Goal: Information Seeking & Learning: Check status

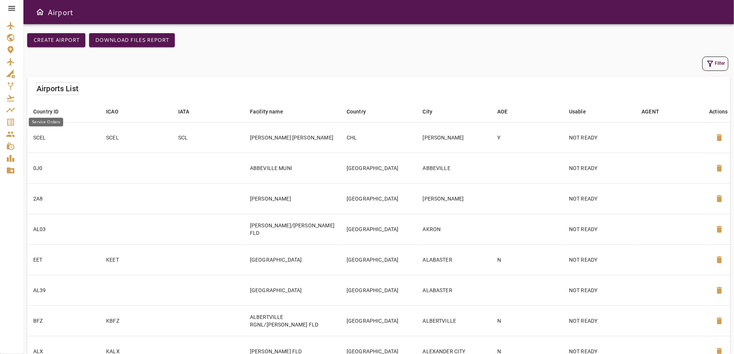
click at [8, 122] on icon "Service Orders" at bounding box center [10, 122] width 9 height 9
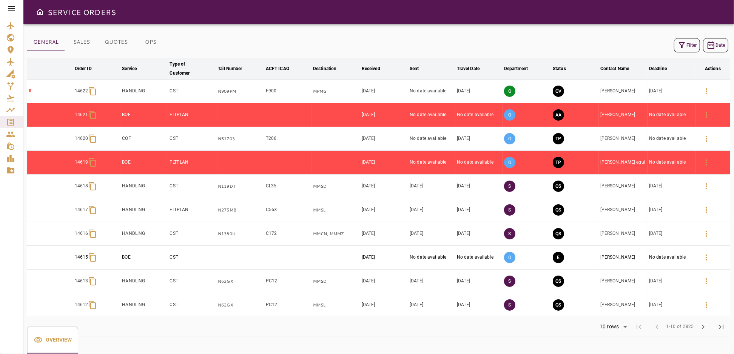
click at [691, 46] on button "Filter" at bounding box center [687, 45] width 26 height 14
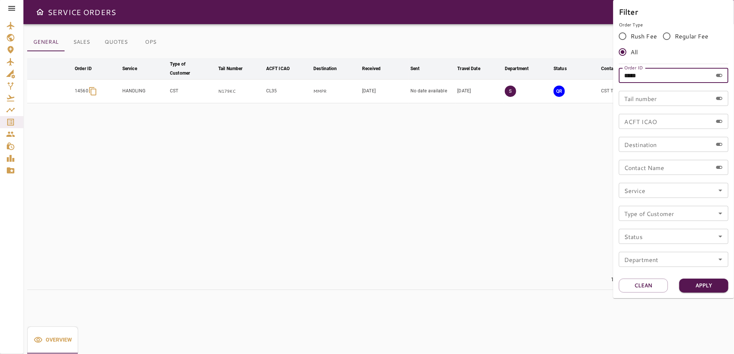
drag, startPoint x: 658, startPoint y: 77, endPoint x: 597, endPoint y: 79, distance: 60.4
click at [597, 79] on div "Filter Order Type Rush Fee Regular Fee All Order ID ***** Order ID Tail number …" at bounding box center [367, 177] width 734 height 354
type input "*****"
click at [698, 287] on button "Apply" at bounding box center [703, 286] width 49 height 14
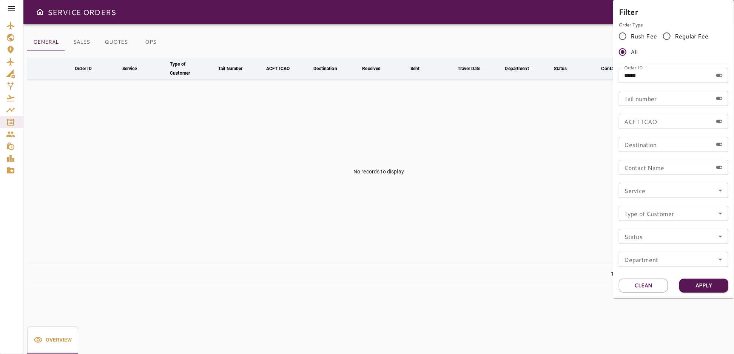
click at [148, 44] on div at bounding box center [367, 177] width 734 height 354
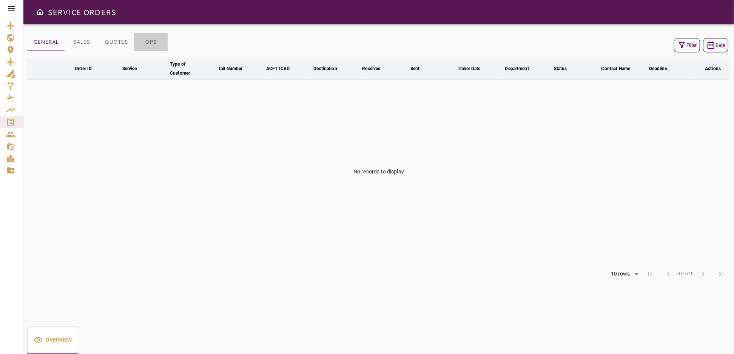
click at [148, 44] on button "OPS" at bounding box center [151, 42] width 34 height 18
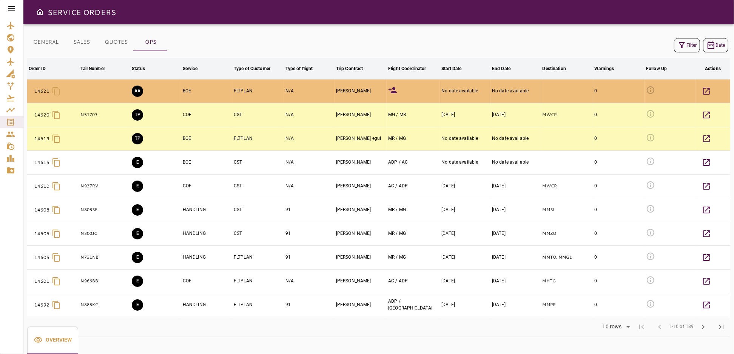
click at [681, 42] on icon "button" at bounding box center [681, 45] width 9 height 9
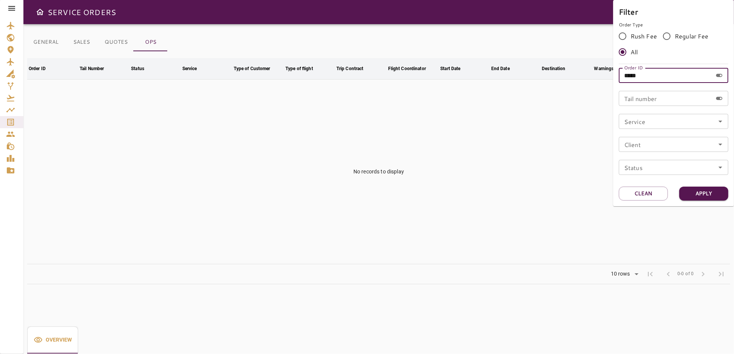
click at [663, 78] on input "*****" at bounding box center [666, 75] width 94 height 15
click at [699, 194] on button "Apply" at bounding box center [703, 194] width 49 height 14
click at [11, 120] on div at bounding box center [367, 177] width 734 height 354
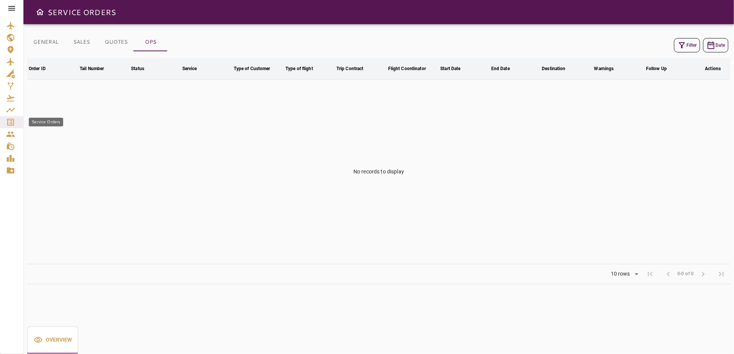
click at [11, 120] on icon "Service Orders" at bounding box center [10, 122] width 7 height 7
click at [696, 45] on button "Filter" at bounding box center [687, 45] width 26 height 14
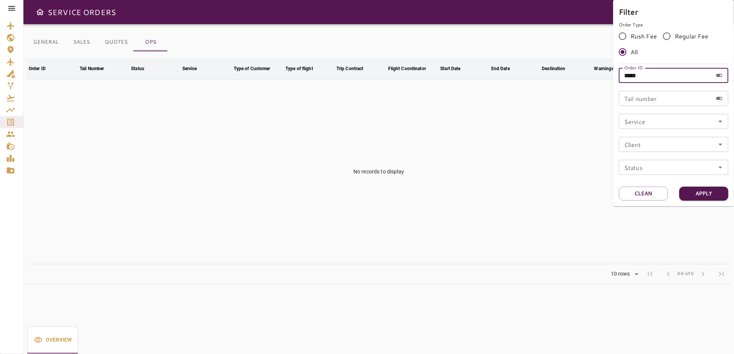
click at [676, 77] on input "*****" at bounding box center [666, 75] width 94 height 15
type input "*****"
click at [692, 195] on button "Apply" at bounding box center [703, 194] width 49 height 14
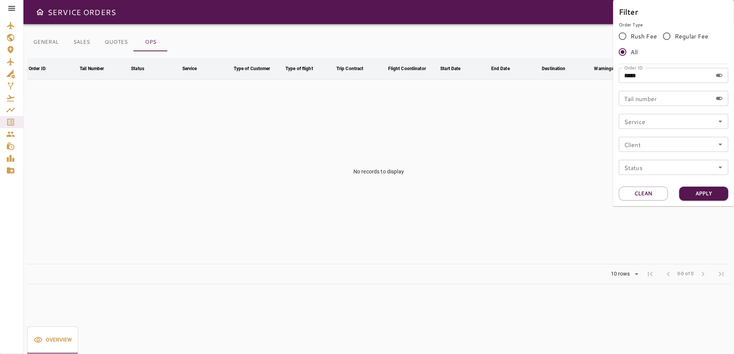
click at [536, 169] on div at bounding box center [367, 177] width 734 height 354
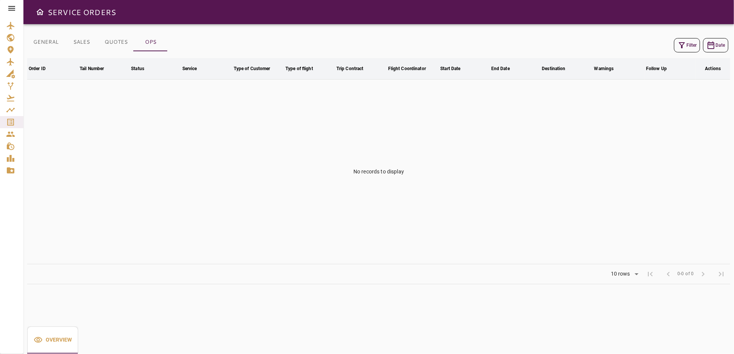
click at [49, 43] on button "GENERAL" at bounding box center [45, 42] width 37 height 18
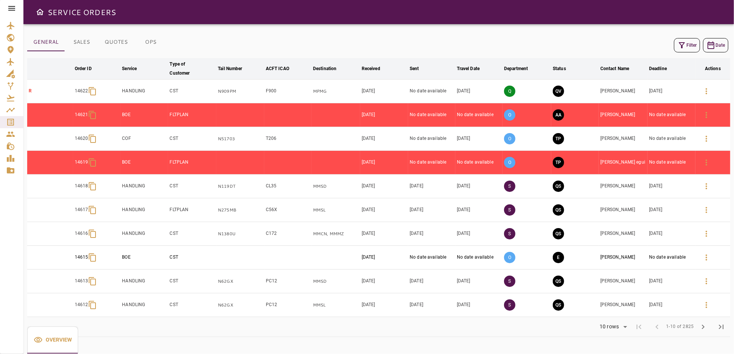
click at [692, 43] on button "Filter" at bounding box center [687, 45] width 26 height 14
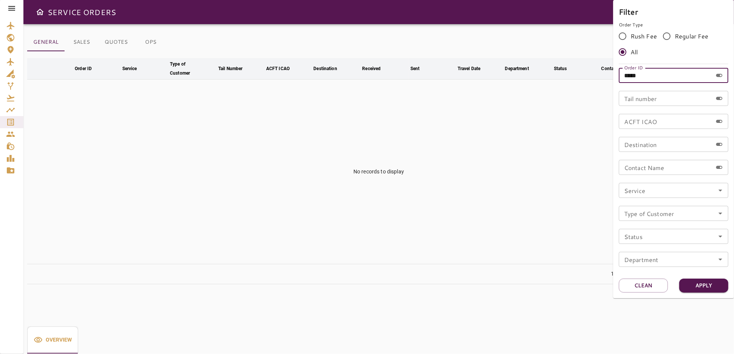
click at [654, 76] on input "*****" at bounding box center [666, 75] width 94 height 15
type input "*"
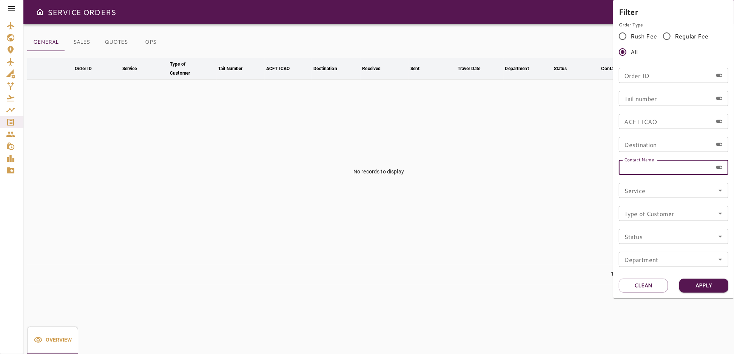
click at [644, 168] on input "Contact Name" at bounding box center [666, 167] width 94 height 15
type input "**********"
click at [706, 280] on button "Apply" at bounding box center [703, 286] width 49 height 14
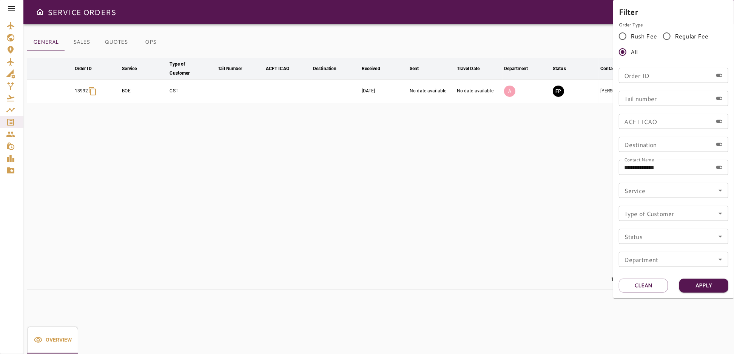
click at [409, 200] on div at bounding box center [367, 177] width 734 height 354
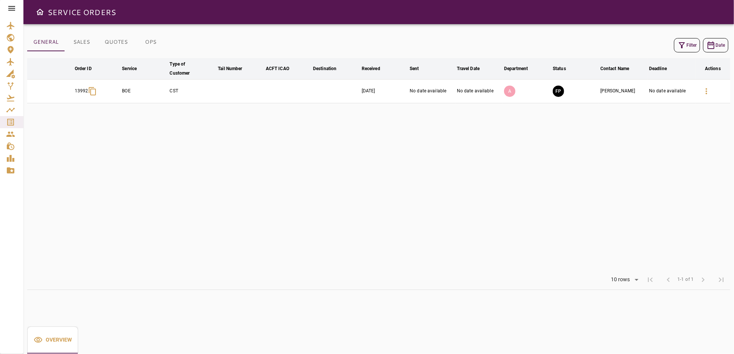
click at [682, 45] on icon "button" at bounding box center [682, 45] width 6 height 6
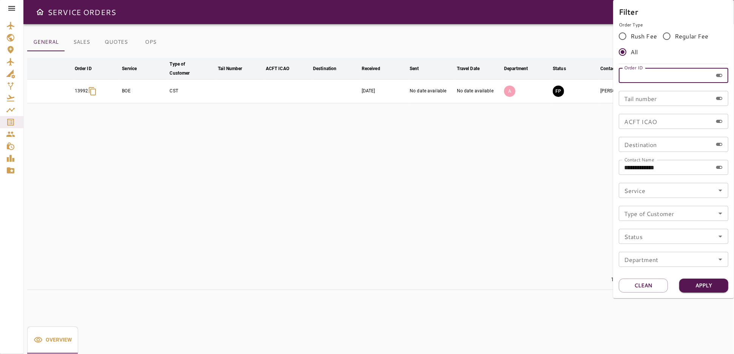
click at [645, 75] on input "Order ID" at bounding box center [666, 75] width 94 height 15
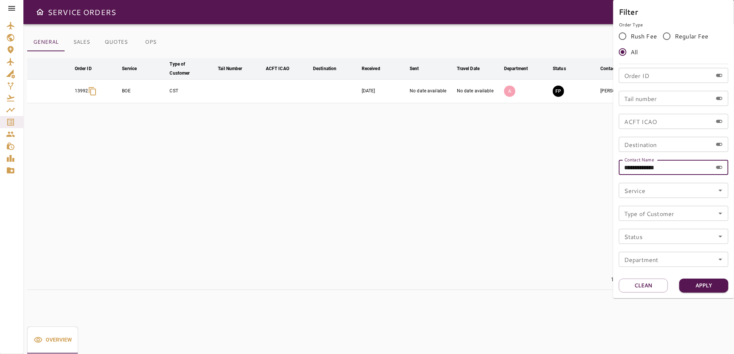
drag, startPoint x: 690, startPoint y: 172, endPoint x: 588, endPoint y: 172, distance: 101.9
click at [588, 172] on div "**********" at bounding box center [367, 177] width 734 height 354
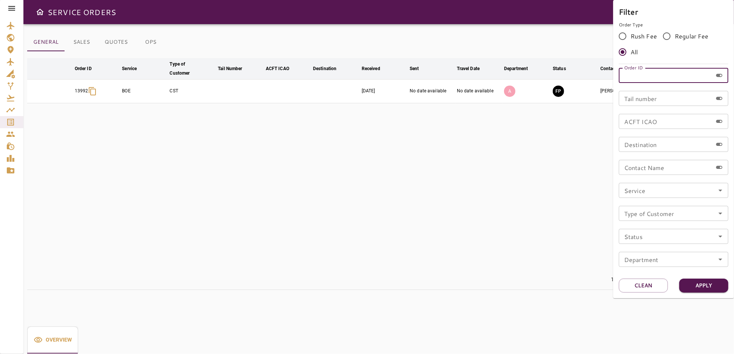
click at [627, 75] on input "Order ID" at bounding box center [666, 75] width 94 height 15
type input "*****"
click at [697, 284] on button "Apply" at bounding box center [703, 286] width 49 height 14
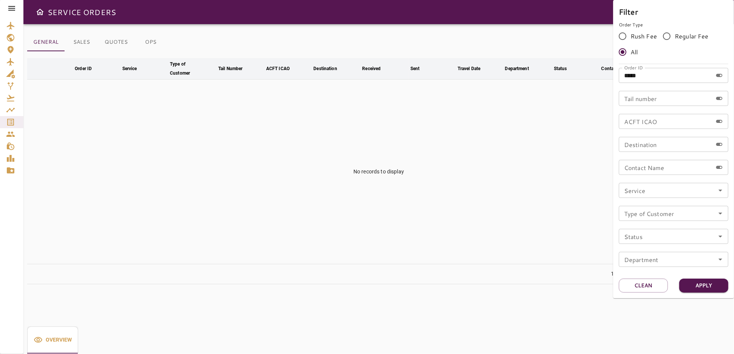
click at [464, 219] on div at bounding box center [367, 177] width 734 height 354
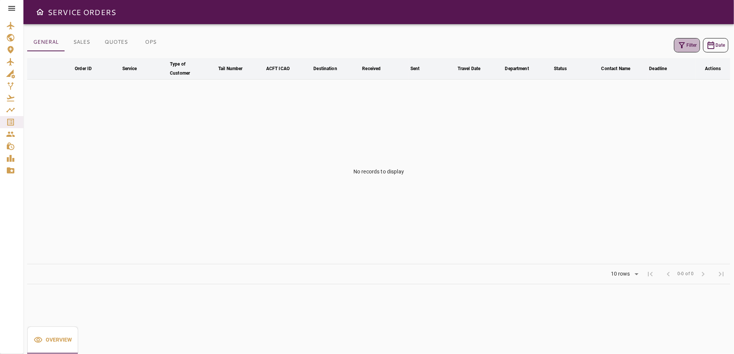
click at [689, 42] on button "Filter" at bounding box center [687, 45] width 26 height 14
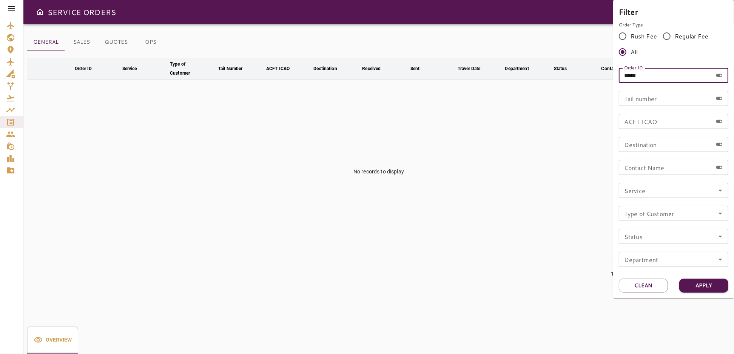
drag, startPoint x: 661, startPoint y: 76, endPoint x: 610, endPoint y: 89, distance: 52.4
click at [610, 89] on div "Filter Order Type Rush Fee Regular Fee All Order ID ***** Order ID Tail number …" at bounding box center [367, 177] width 734 height 354
click at [538, 132] on div at bounding box center [367, 177] width 734 height 354
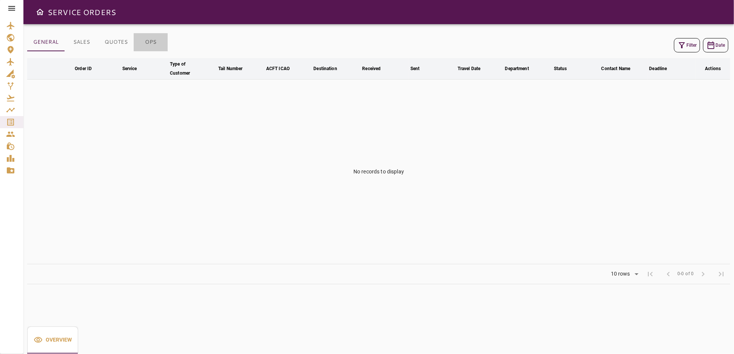
click at [158, 44] on button "OPS" at bounding box center [151, 42] width 34 height 18
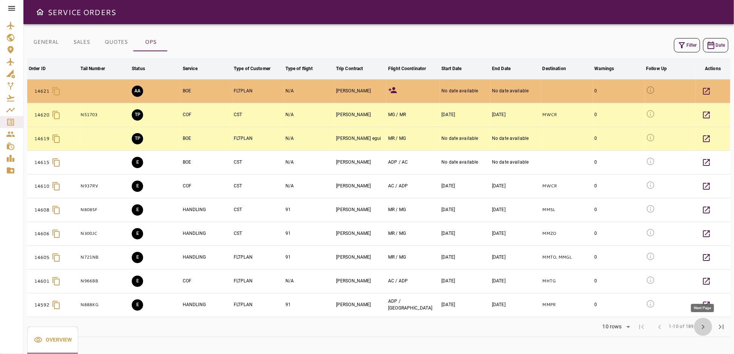
click at [702, 324] on span "chevron_right" at bounding box center [702, 327] width 9 height 9
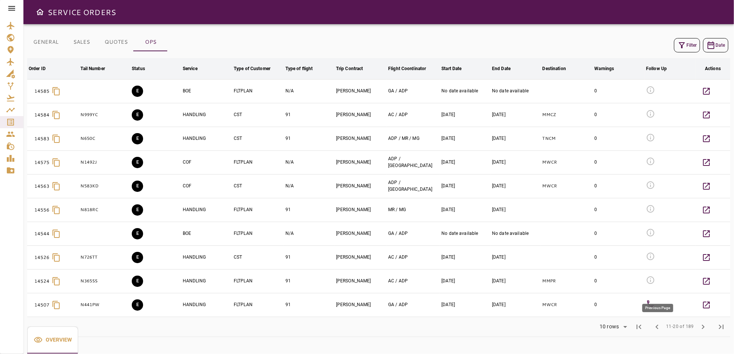
click at [656, 326] on span "chevron_left" at bounding box center [656, 327] width 9 height 9
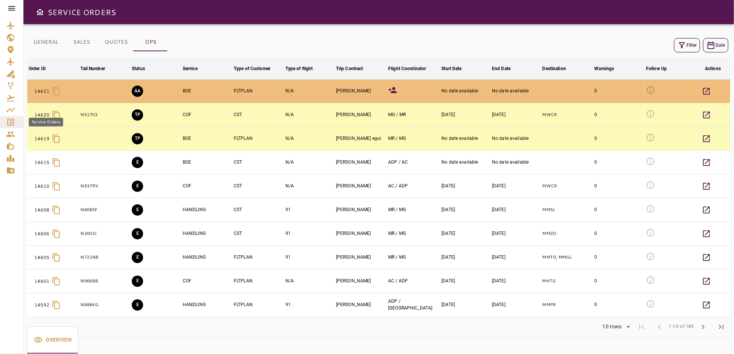
click at [12, 123] on icon "Service Orders" at bounding box center [10, 122] width 7 height 7
click at [686, 48] on button "Filter" at bounding box center [687, 45] width 26 height 14
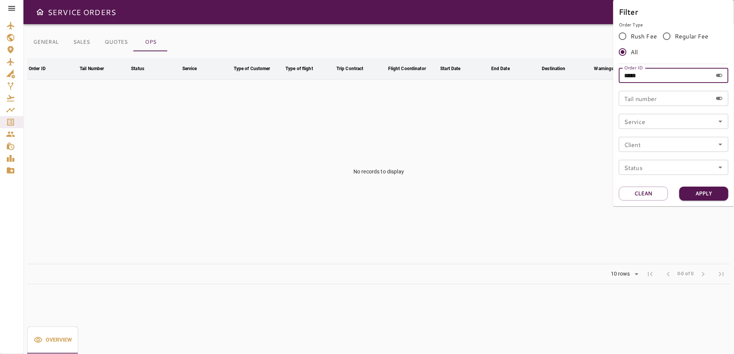
drag, startPoint x: 606, startPoint y: 82, endPoint x: 590, endPoint y: 85, distance: 15.7
click at [590, 85] on div "Filter Order Type Rush Fee Regular Fee All Order ID ***** Order ID Tail number …" at bounding box center [367, 177] width 734 height 354
type input "*****"
click at [696, 191] on button "Apply" at bounding box center [703, 194] width 49 height 14
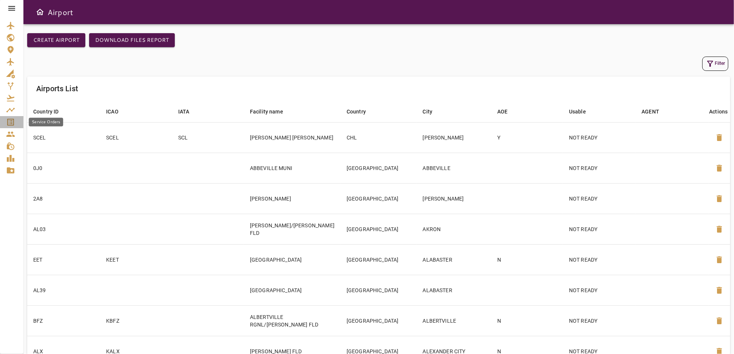
click at [13, 122] on icon "Service Orders" at bounding box center [10, 122] width 9 height 9
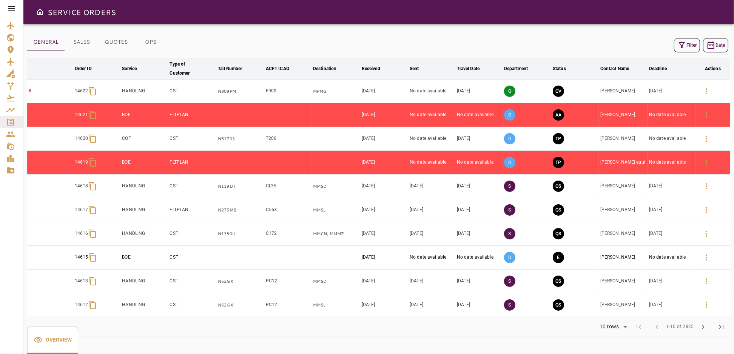
click at [692, 48] on button "Filter" at bounding box center [687, 45] width 26 height 14
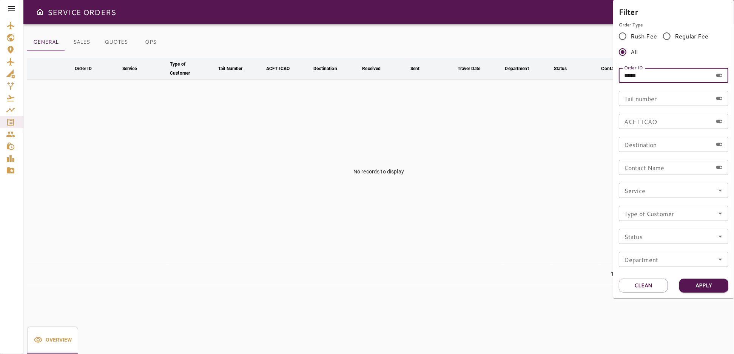
drag, startPoint x: 615, startPoint y: 79, endPoint x: 568, endPoint y: 80, distance: 47.6
click at [568, 80] on div "Filter Order Type Rush Fee Regular Fee All Order ID ***** Order ID Tail number …" at bounding box center [367, 177] width 734 height 354
type input "*****"
click at [695, 288] on button "Apply" at bounding box center [703, 286] width 49 height 14
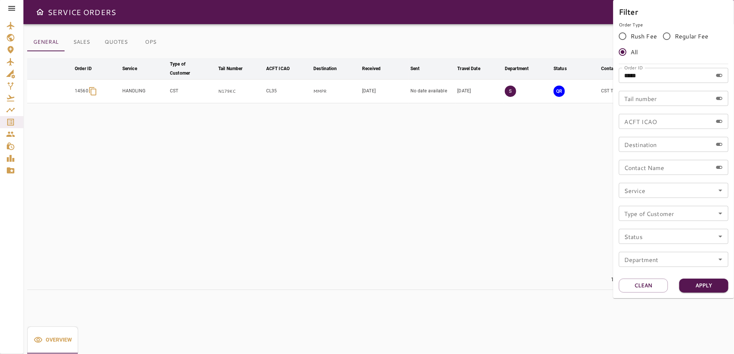
click at [491, 212] on div at bounding box center [367, 177] width 734 height 354
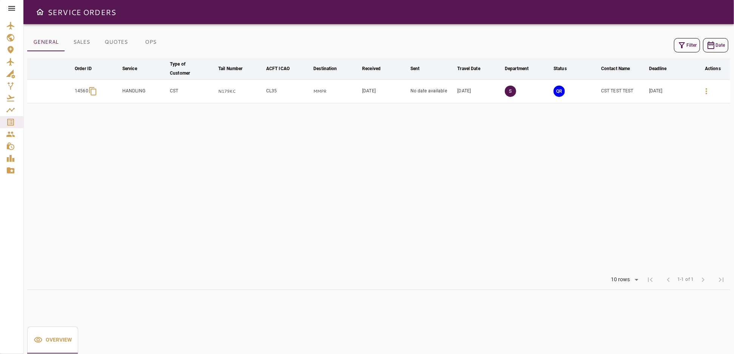
click at [591, 88] on td "QR" at bounding box center [576, 92] width 48 height 24
click at [707, 93] on icon "button" at bounding box center [706, 91] width 9 height 9
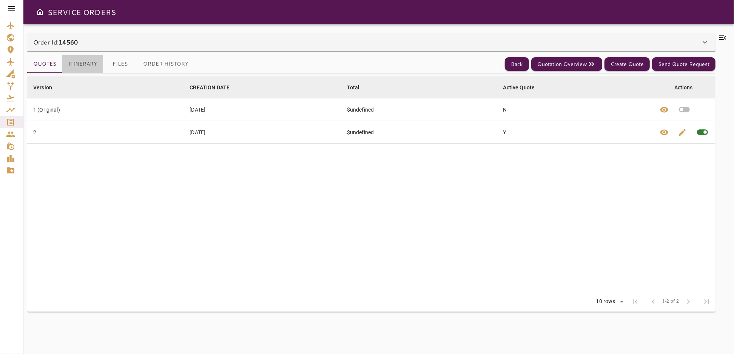
click at [80, 65] on button "Itinerary" at bounding box center [82, 64] width 41 height 18
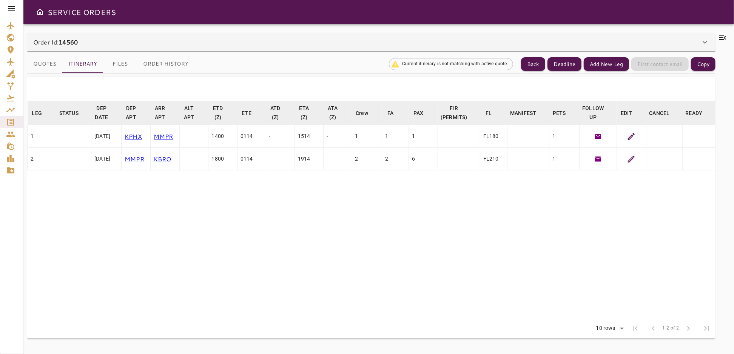
click at [46, 65] on button "Quotes" at bounding box center [44, 64] width 35 height 18
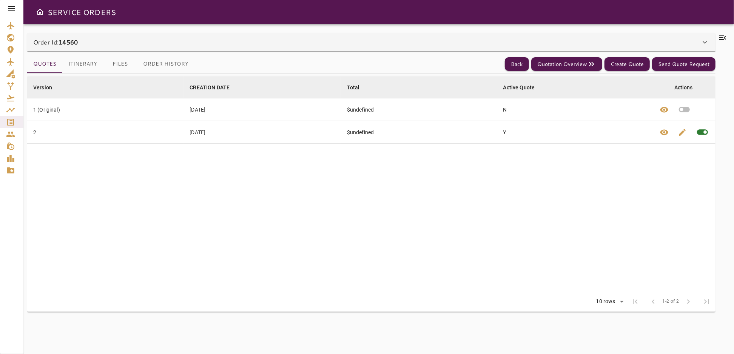
click at [701, 42] on icon at bounding box center [704, 42] width 9 height 9
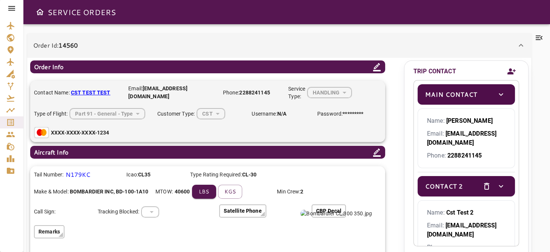
scroll to position [11, 0]
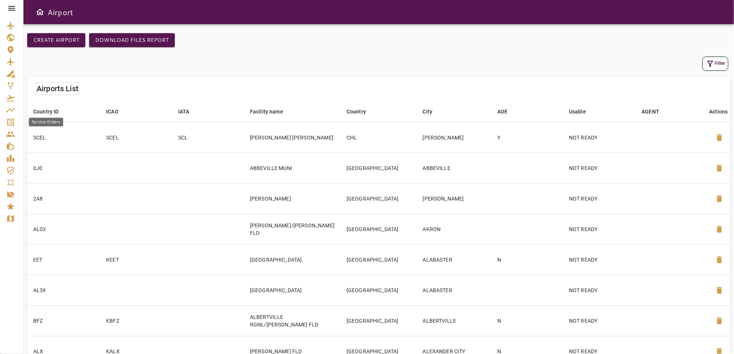
click at [8, 121] on icon "Service Orders" at bounding box center [10, 122] width 7 height 7
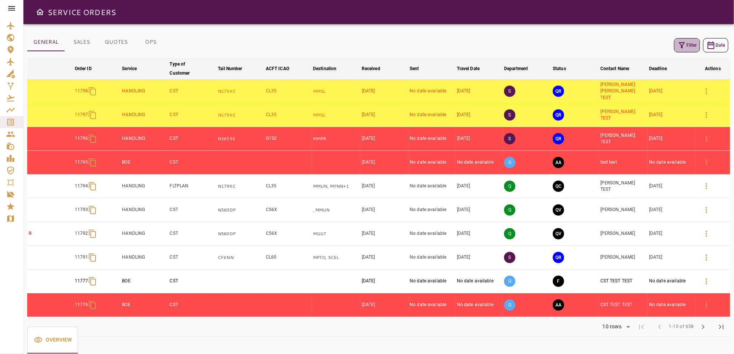
click at [684, 48] on icon "button" at bounding box center [681, 45] width 9 height 9
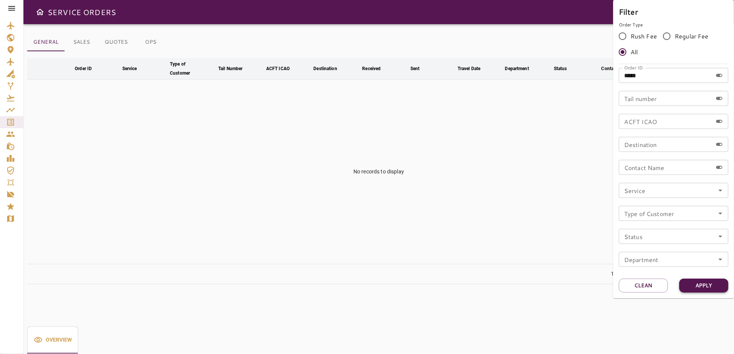
click at [702, 286] on button "Apply" at bounding box center [703, 286] width 49 height 14
click at [514, 182] on div at bounding box center [367, 177] width 734 height 354
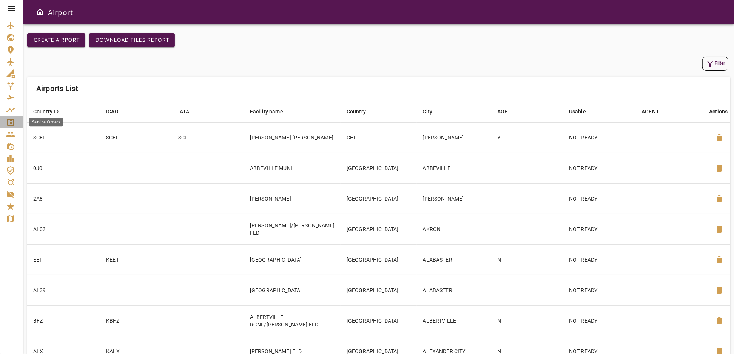
click at [9, 124] on icon "Service Orders" at bounding box center [10, 122] width 9 height 9
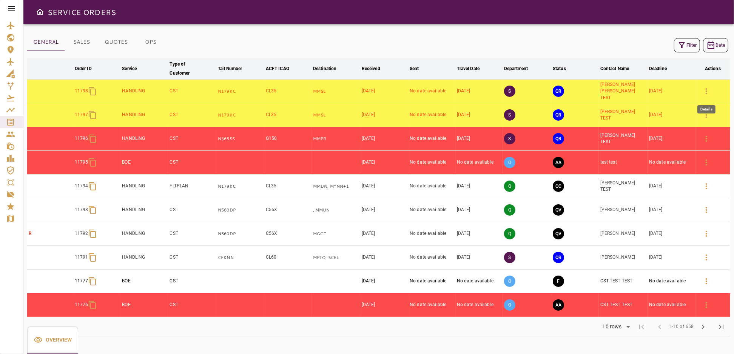
click at [709, 89] on icon "button" at bounding box center [706, 91] width 9 height 9
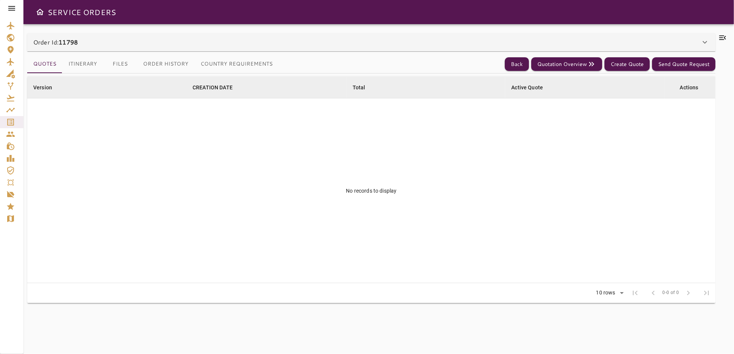
click at [705, 42] on icon at bounding box center [704, 42] width 5 height 3
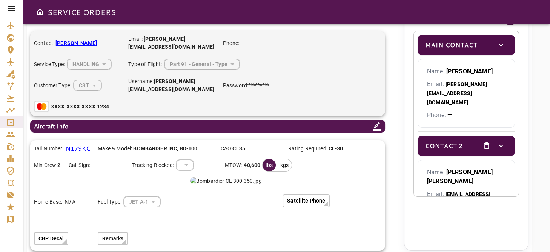
scroll to position [51, 0]
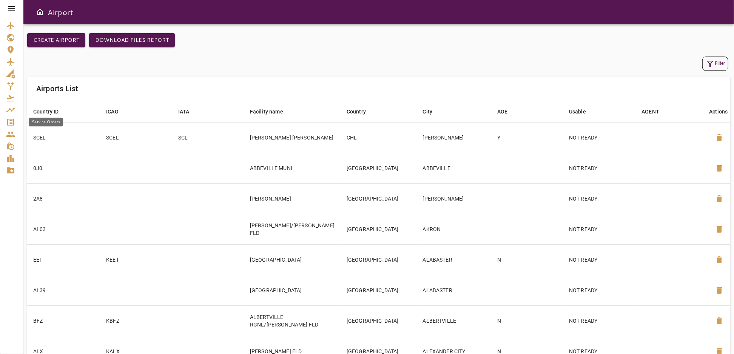
click at [9, 121] on icon "Service Orders" at bounding box center [10, 122] width 9 height 9
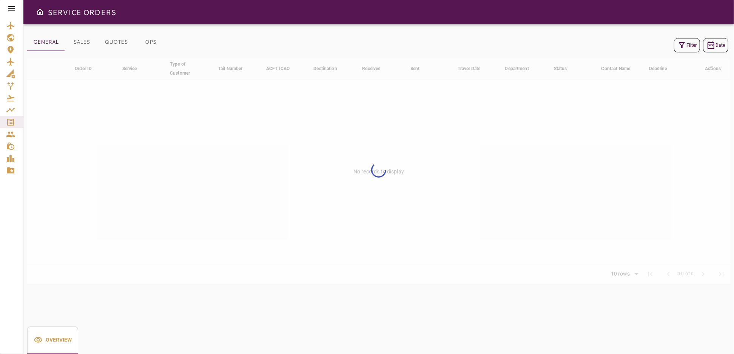
click at [9, 12] on icon at bounding box center [11, 8] width 9 height 9
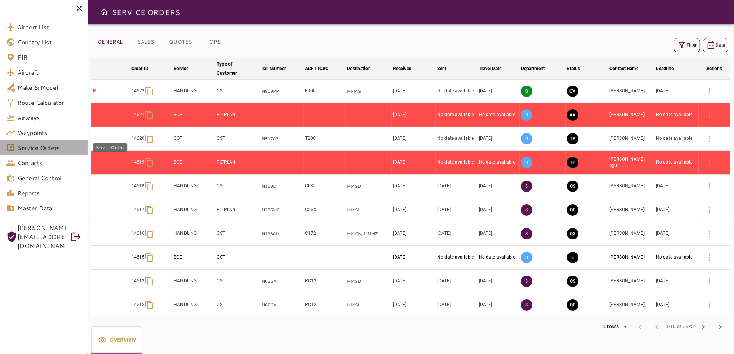
click at [29, 152] on span "Service Orders" at bounding box center [49, 147] width 64 height 9
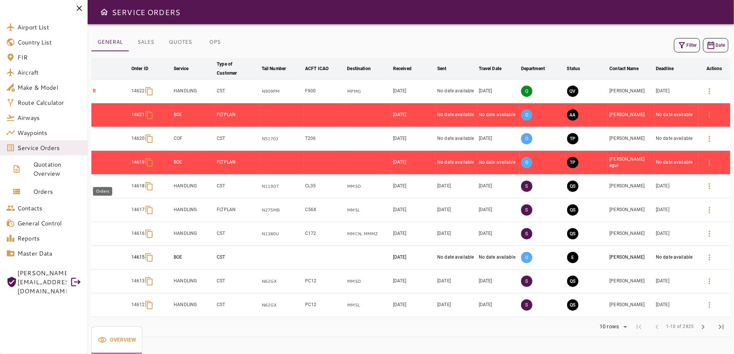
click at [42, 197] on link "Orders" at bounding box center [44, 192] width 88 height 18
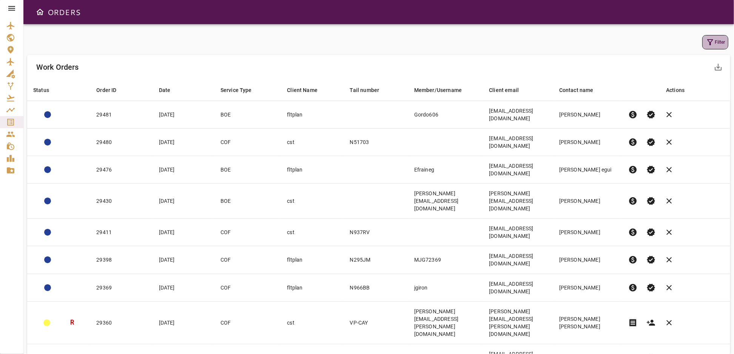
click at [710, 43] on icon "button" at bounding box center [710, 42] width 6 height 6
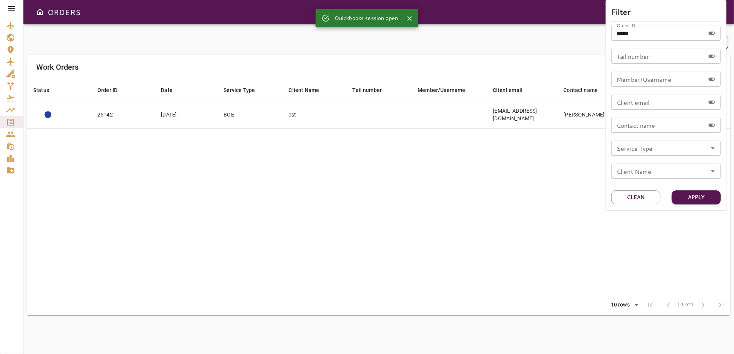
click at [421, 191] on div at bounding box center [367, 177] width 734 height 354
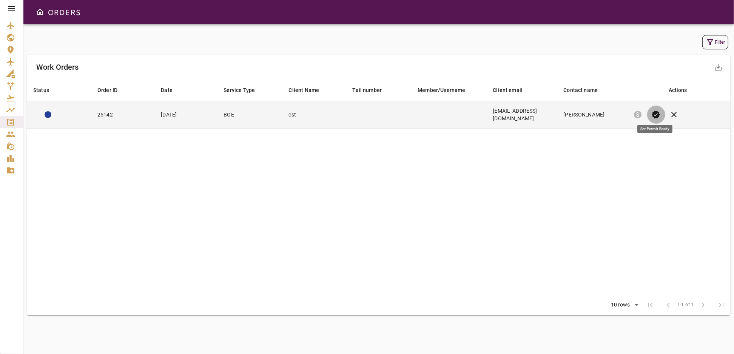
click at [656, 110] on span "verified" at bounding box center [655, 114] width 9 height 9
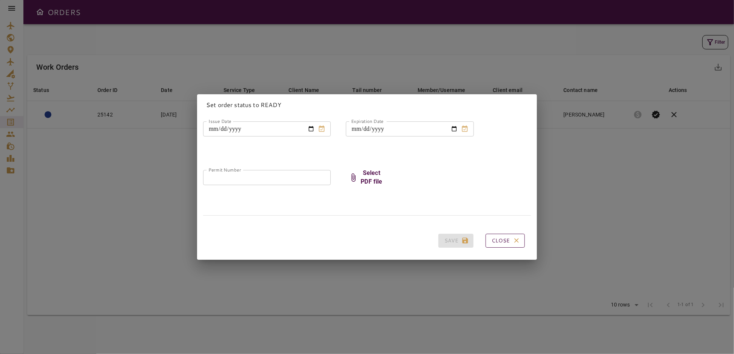
click at [495, 238] on button "Close" at bounding box center [504, 241] width 39 height 14
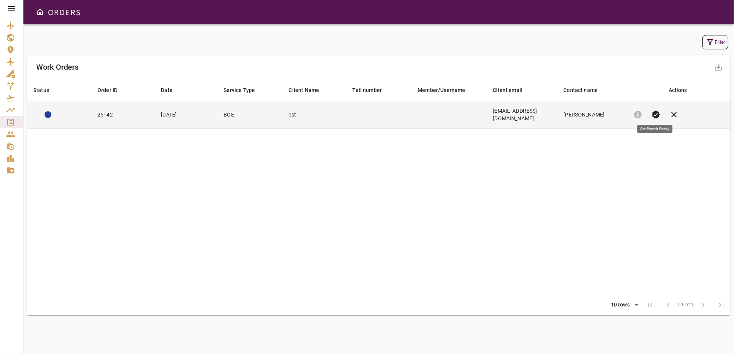
click at [659, 110] on span "verified" at bounding box center [655, 114] width 9 height 9
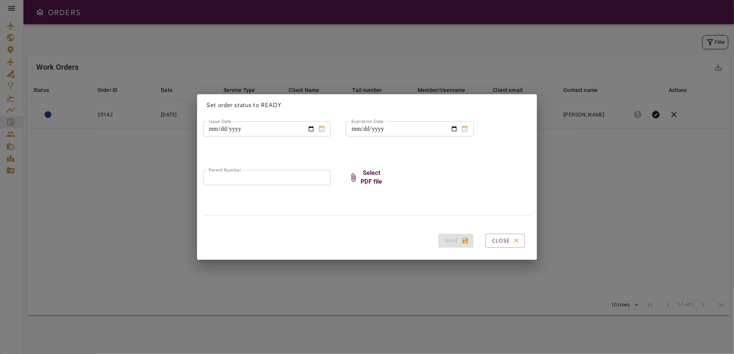
click at [309, 125] on input "Issue Date" at bounding box center [259, 129] width 112 height 15
type input "**********"
click at [450, 128] on input "Expiration Date" at bounding box center [402, 129] width 112 height 15
type input "**********"
click at [272, 177] on input "Permit Number" at bounding box center [267, 177] width 128 height 15
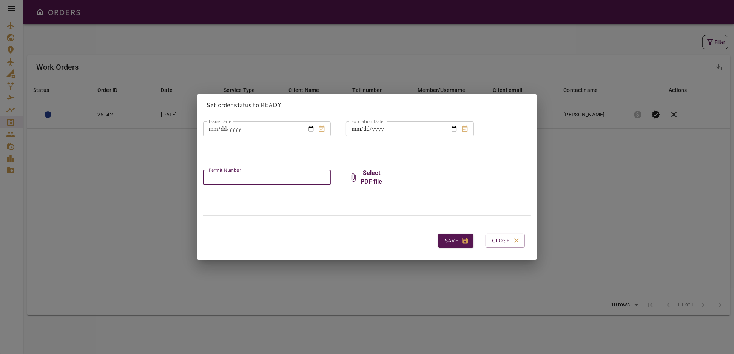
paste input "******"
type input "******"
click at [366, 170] on h6 "Select PDF file" at bounding box center [371, 177] width 27 height 17
click at [0, 0] on input "Select PDF file" at bounding box center [0, 0] width 0 height 0
click at [364, 173] on h6 "Replace PDF file" at bounding box center [371, 177] width 27 height 17
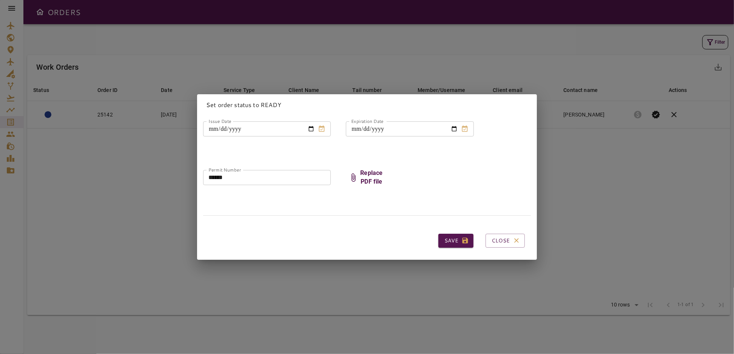
click at [0, 0] on input "Replace PDF file" at bounding box center [0, 0] width 0 height 0
click at [443, 239] on button "Save" at bounding box center [455, 241] width 35 height 14
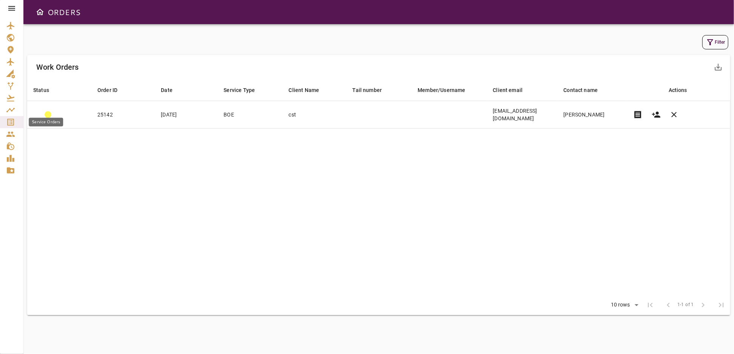
click at [12, 123] on icon "Service Orders" at bounding box center [10, 122] width 9 height 9
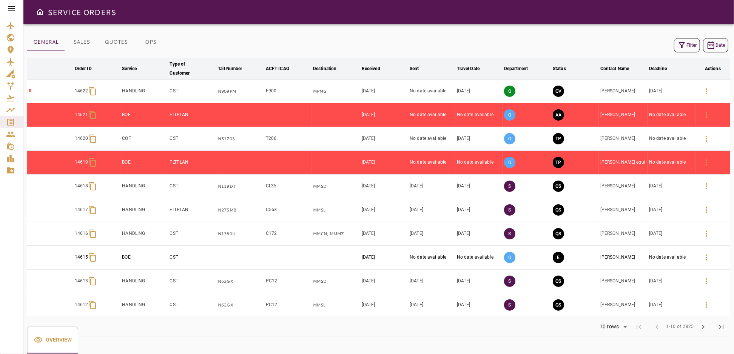
click at [9, 5] on icon at bounding box center [11, 8] width 9 height 9
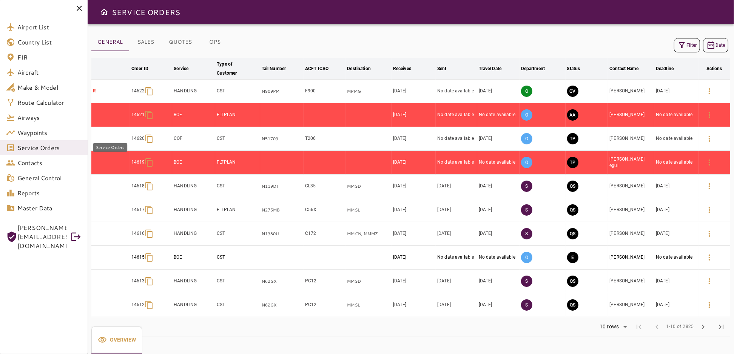
click at [35, 146] on span "Service Orders" at bounding box center [49, 147] width 64 height 9
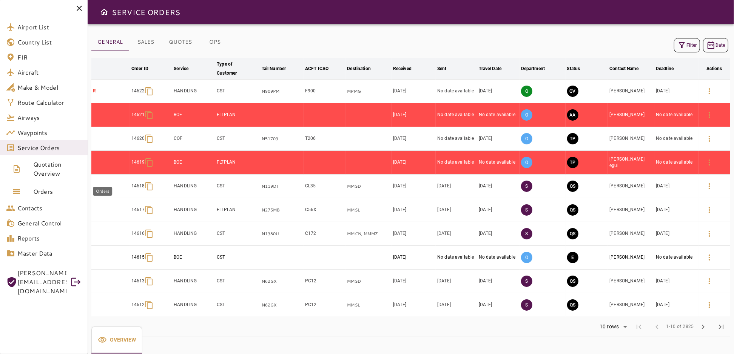
click at [43, 192] on span "Orders" at bounding box center [57, 191] width 48 height 9
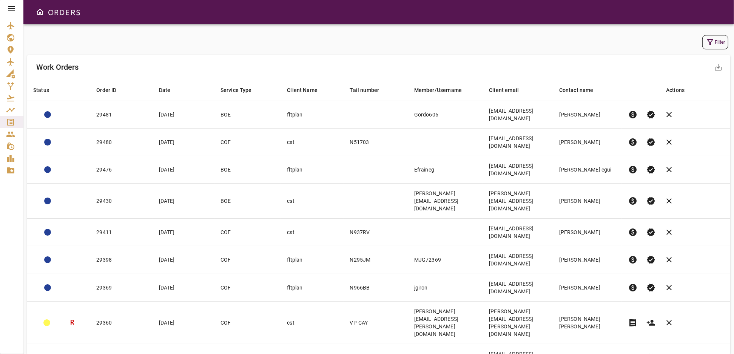
click at [709, 44] on icon "button" at bounding box center [709, 42] width 9 height 9
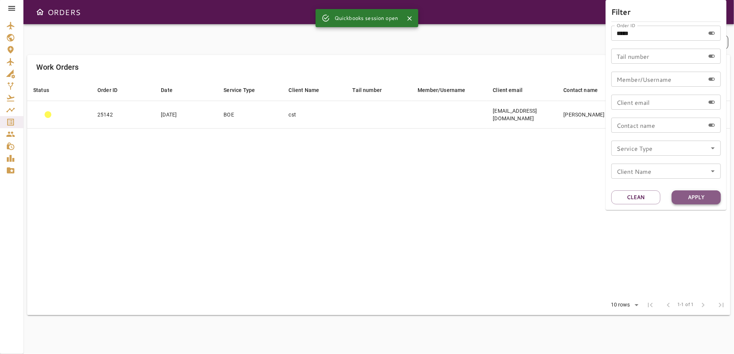
click at [694, 195] on button "Apply" at bounding box center [695, 198] width 49 height 14
click at [10, 9] on div at bounding box center [367, 177] width 734 height 354
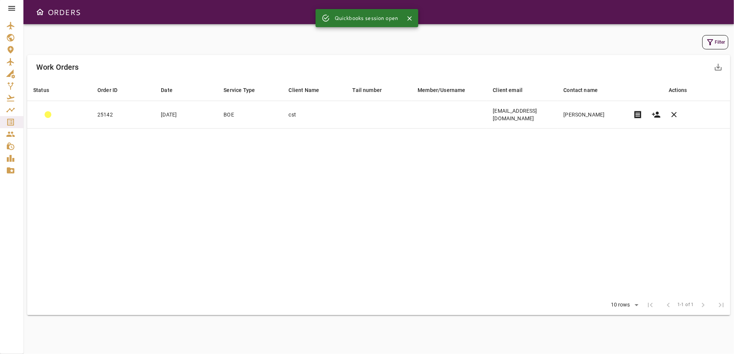
click at [10, 5] on icon at bounding box center [11, 8] width 9 height 9
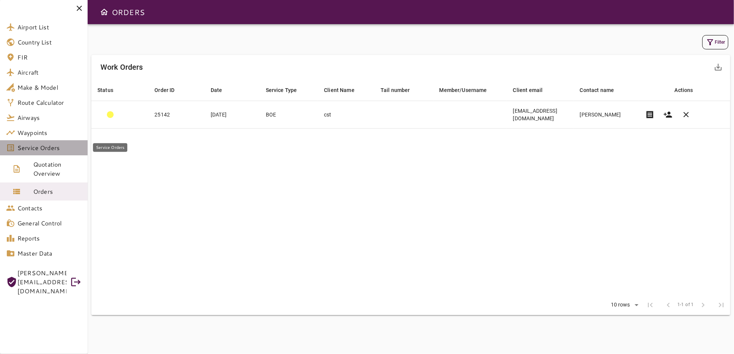
click at [44, 151] on span "Service Orders" at bounding box center [49, 147] width 64 height 9
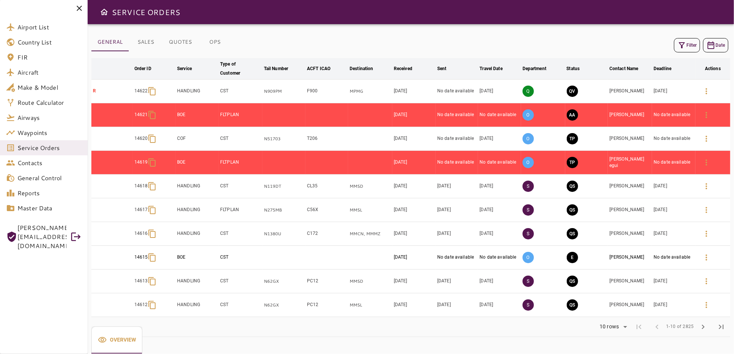
click at [689, 46] on button "Filter" at bounding box center [687, 45] width 26 height 14
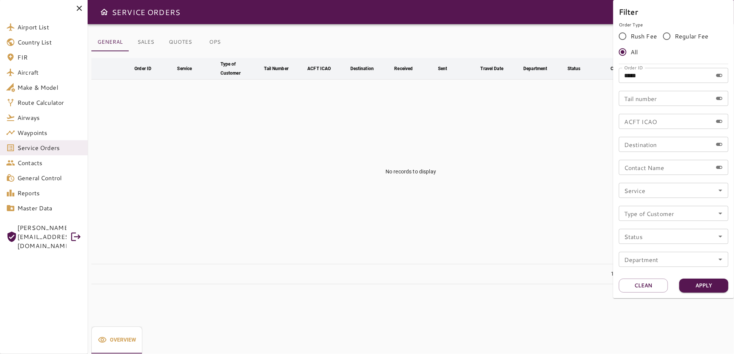
click at [647, 77] on input "*****" at bounding box center [666, 75] width 94 height 15
click at [722, 285] on button "Apply" at bounding box center [703, 286] width 49 height 14
click at [492, 168] on div at bounding box center [367, 177] width 734 height 354
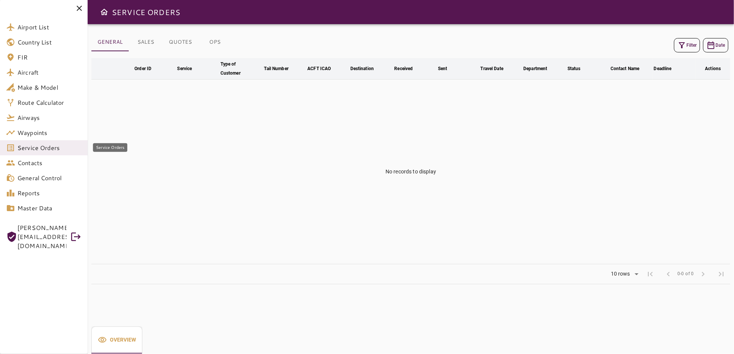
click at [42, 150] on span "Service Orders" at bounding box center [49, 147] width 64 height 9
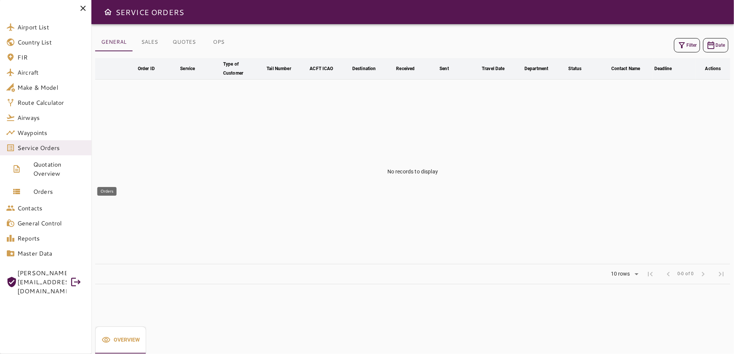
click at [53, 188] on span "Orders" at bounding box center [59, 191] width 52 height 9
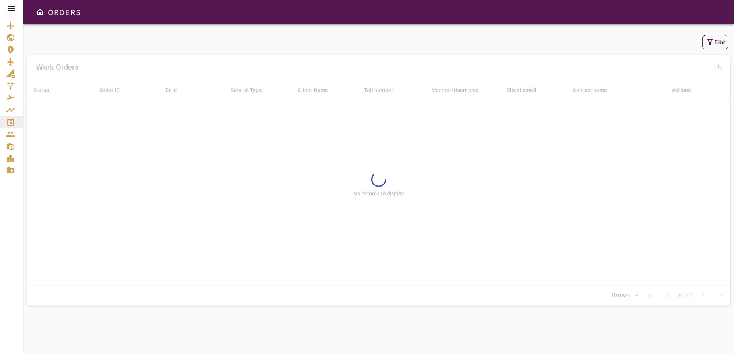
click at [712, 42] on icon "button" at bounding box center [709, 42] width 9 height 9
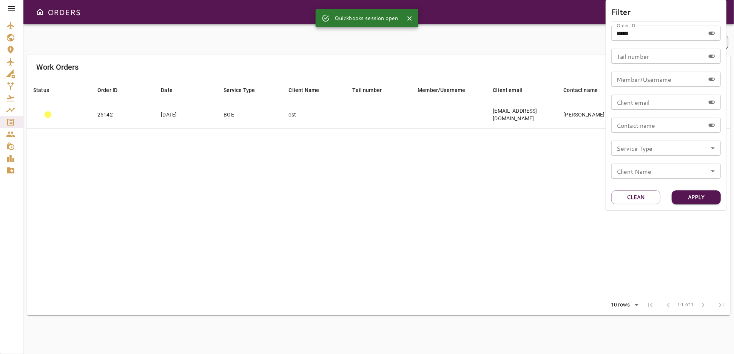
click at [11, 5] on div at bounding box center [367, 177] width 734 height 354
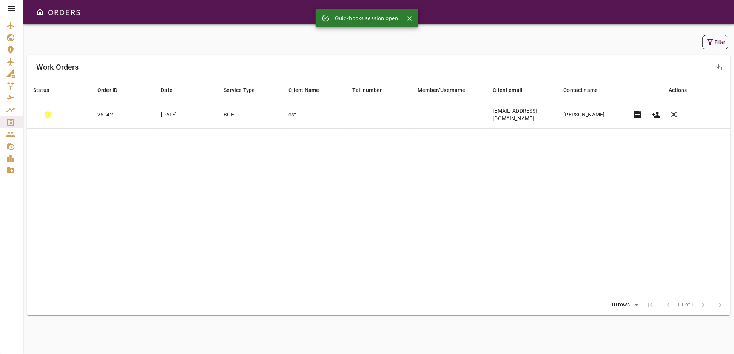
click at [11, 5] on icon at bounding box center [11, 8] width 9 height 9
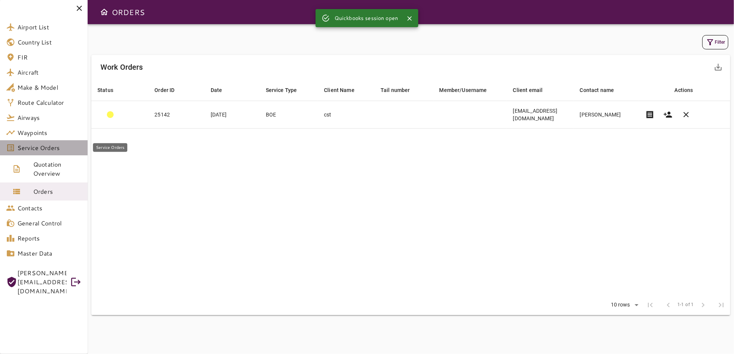
click at [41, 149] on span "Service Orders" at bounding box center [49, 147] width 64 height 9
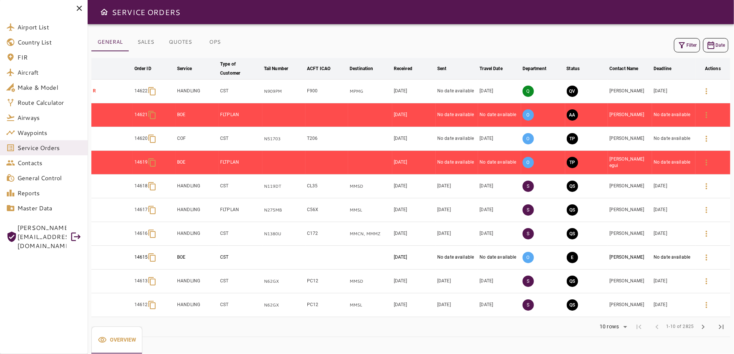
click at [685, 45] on icon "button" at bounding box center [681, 45] width 9 height 9
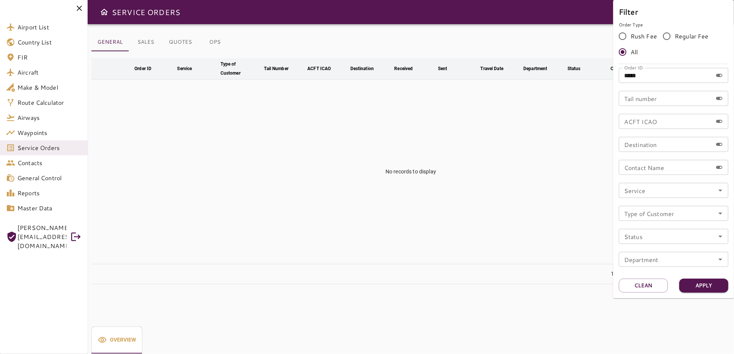
click at [660, 77] on input "*****" at bounding box center [666, 75] width 94 height 15
click at [704, 285] on button "Apply" at bounding box center [703, 286] width 49 height 14
click at [522, 215] on div at bounding box center [367, 177] width 734 height 354
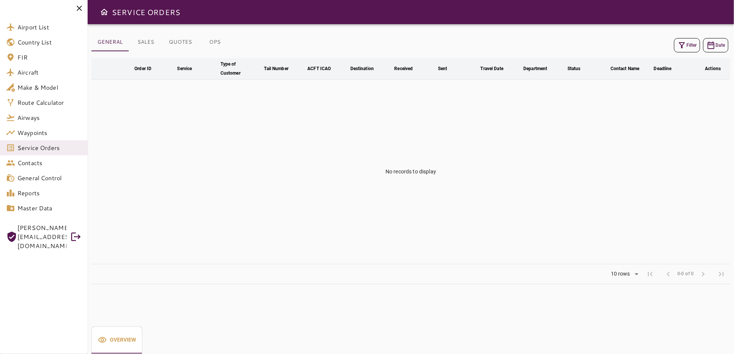
click at [689, 44] on button "Filter" at bounding box center [687, 45] width 26 height 14
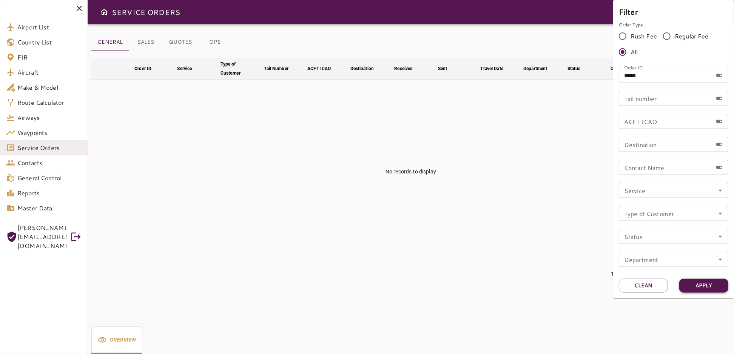
click at [697, 289] on button "Apply" at bounding box center [703, 286] width 49 height 14
click at [216, 45] on div at bounding box center [367, 177] width 734 height 354
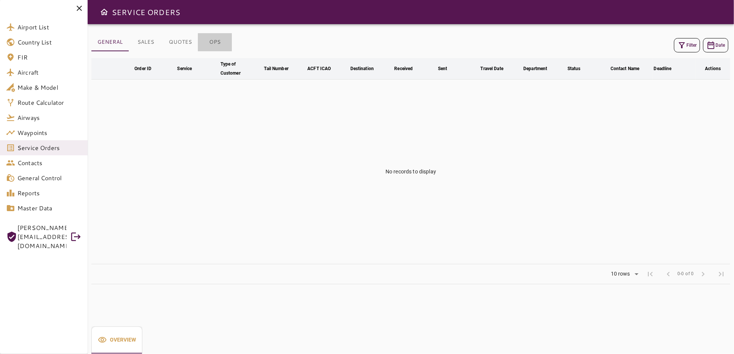
click at [214, 40] on button "OPS" at bounding box center [215, 42] width 34 height 18
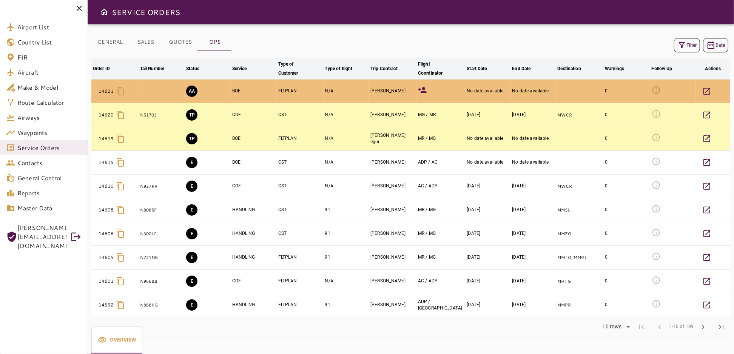
click at [688, 48] on button "Filter" at bounding box center [687, 45] width 26 height 14
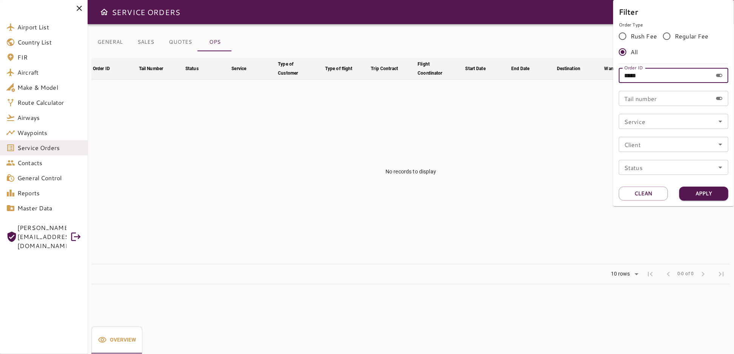
click at [619, 77] on input "*****" at bounding box center [666, 75] width 94 height 15
click at [640, 143] on input "Client" at bounding box center [673, 144] width 105 height 11
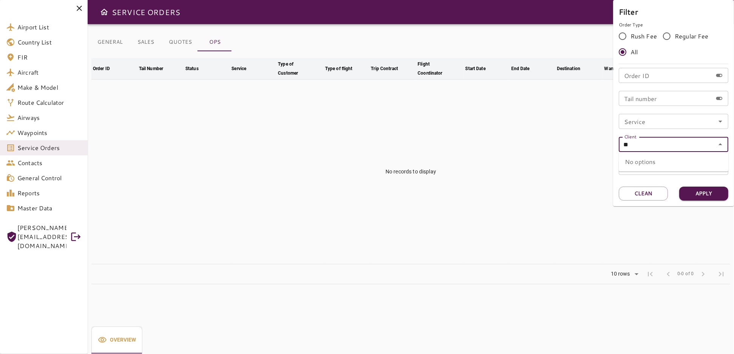
type input "*"
click at [610, 150] on div at bounding box center [367, 177] width 734 height 354
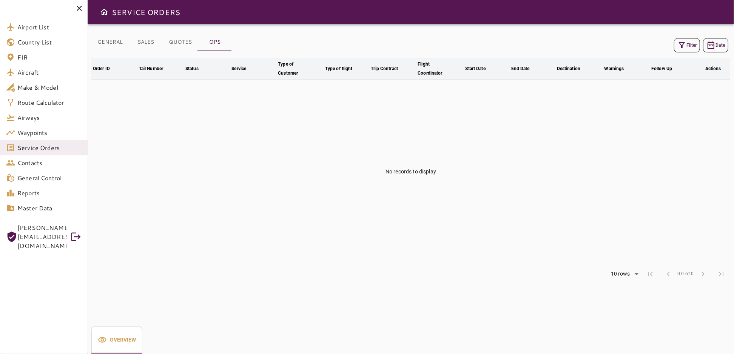
click at [683, 45] on icon "button" at bounding box center [681, 45] width 9 height 9
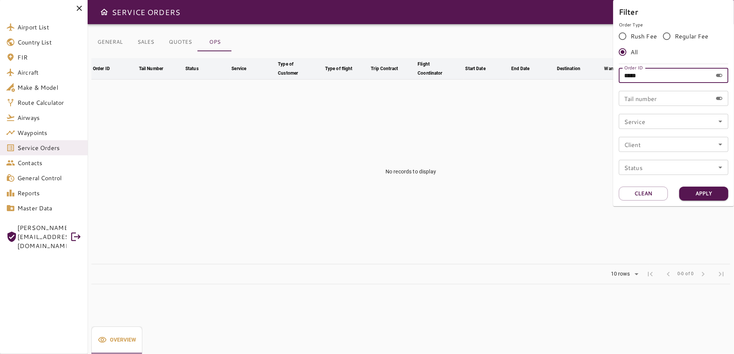
drag, startPoint x: 643, startPoint y: 75, endPoint x: 609, endPoint y: 79, distance: 34.6
click at [609, 79] on div "Filter Order Type Rush Fee Regular Fee All Order ID ***** Order ID Tail number …" at bounding box center [367, 177] width 734 height 354
click at [548, 117] on div at bounding box center [367, 177] width 734 height 354
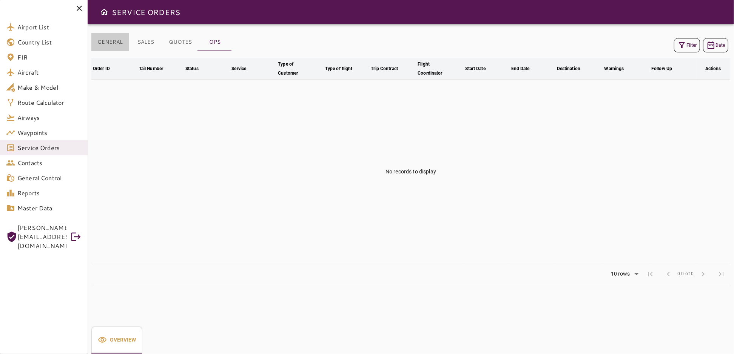
click at [115, 41] on button "GENERAL" at bounding box center [109, 42] width 37 height 18
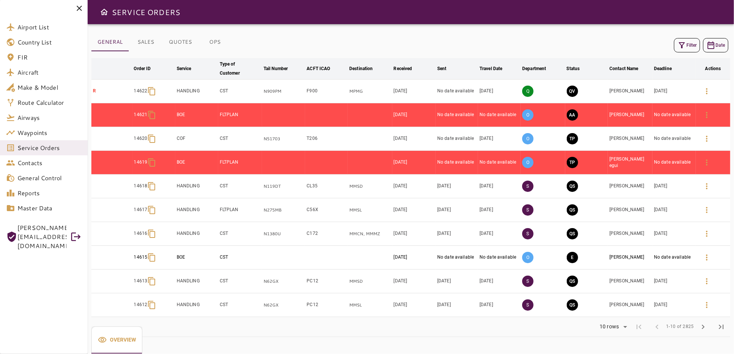
click at [690, 47] on button "Filter" at bounding box center [687, 45] width 26 height 14
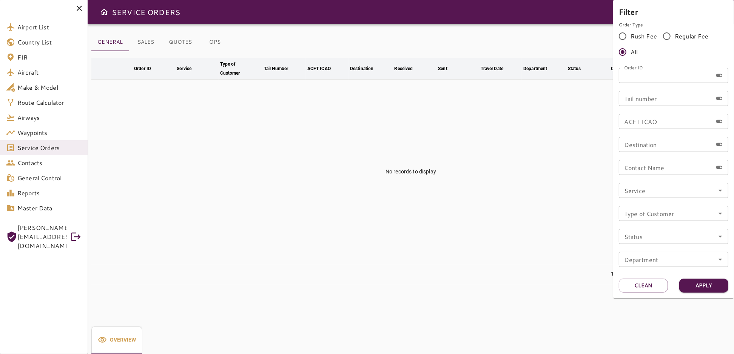
click at [605, 80] on div "Filter Order Type Rush Fee Regular Fee All Order ID Order ID Tail number Tail n…" at bounding box center [367, 177] width 734 height 354
click at [644, 167] on input "Contact Name" at bounding box center [666, 167] width 94 height 15
type input "******"
click at [696, 284] on button "Apply" at bounding box center [703, 286] width 49 height 14
click at [337, 185] on div at bounding box center [367, 177] width 734 height 354
